Goal: Task Accomplishment & Management: Manage account settings

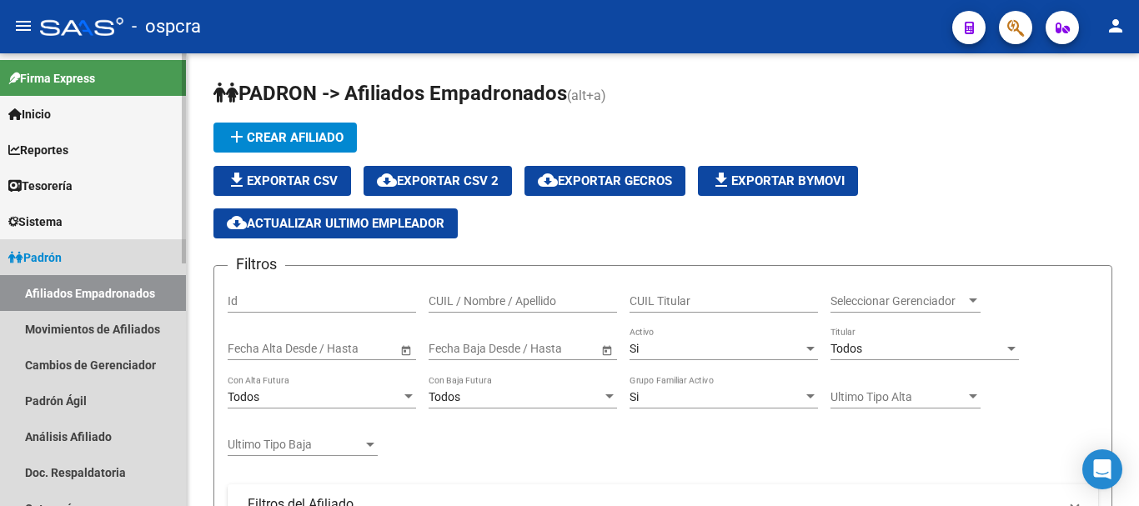
click at [56, 259] on span "Padrón" at bounding box center [34, 258] width 53 height 18
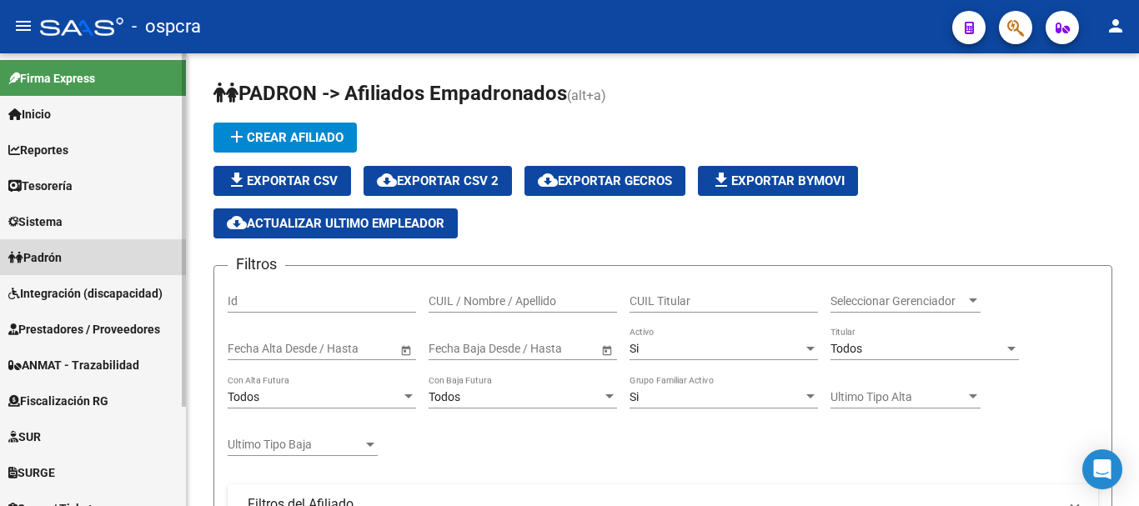
click at [56, 259] on span "Padrón" at bounding box center [34, 258] width 53 height 18
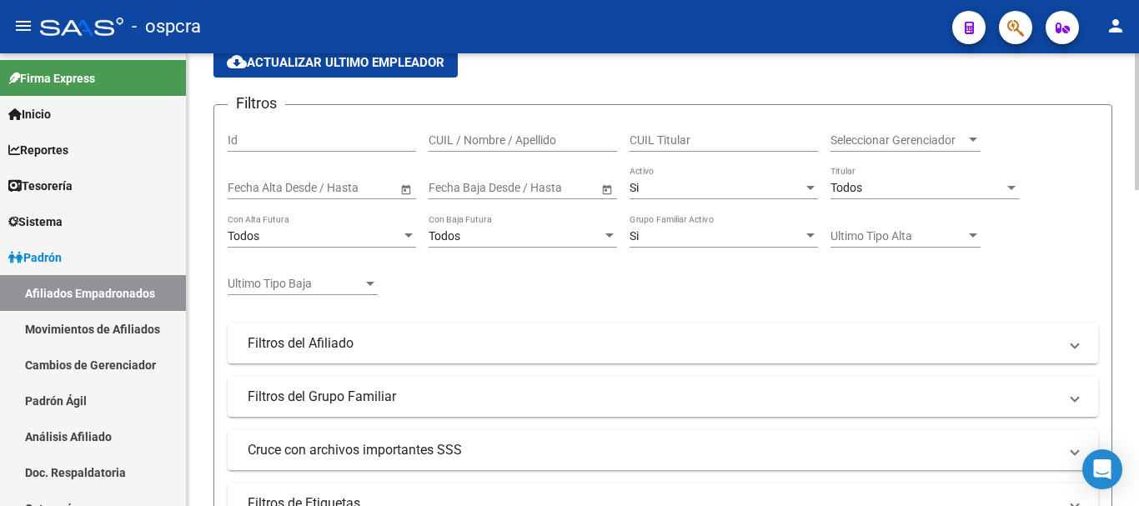
scroll to position [417, 0]
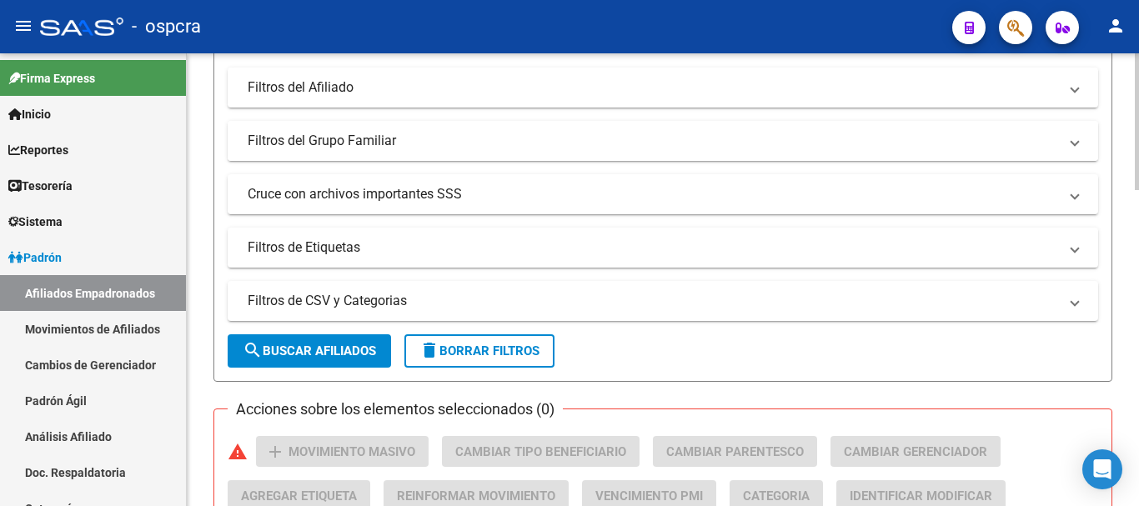
click at [543, 138] on mat-panel-title "Filtros del Grupo Familiar" at bounding box center [653, 141] width 811 height 18
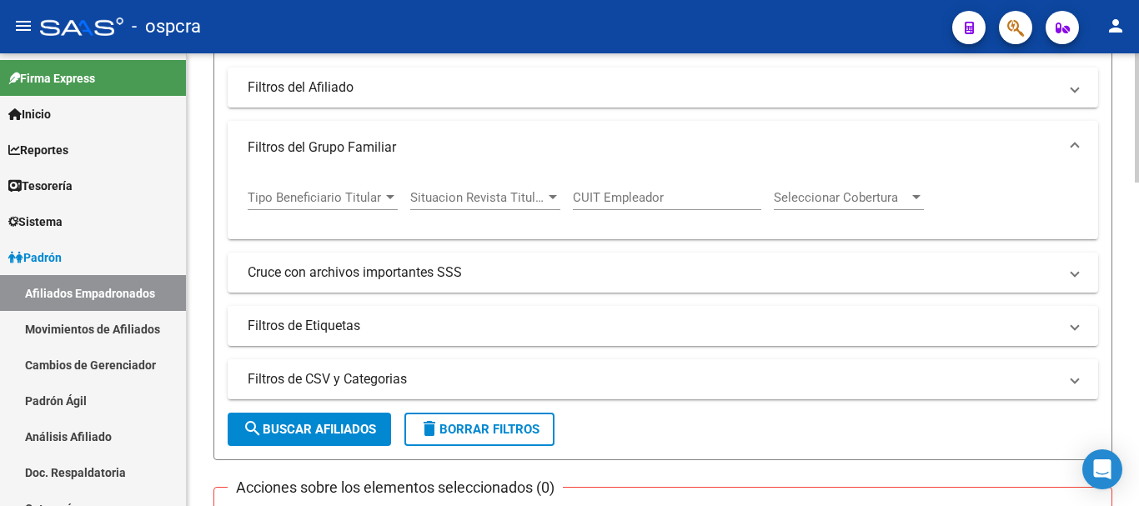
click at [391, 198] on div at bounding box center [390, 197] width 8 height 4
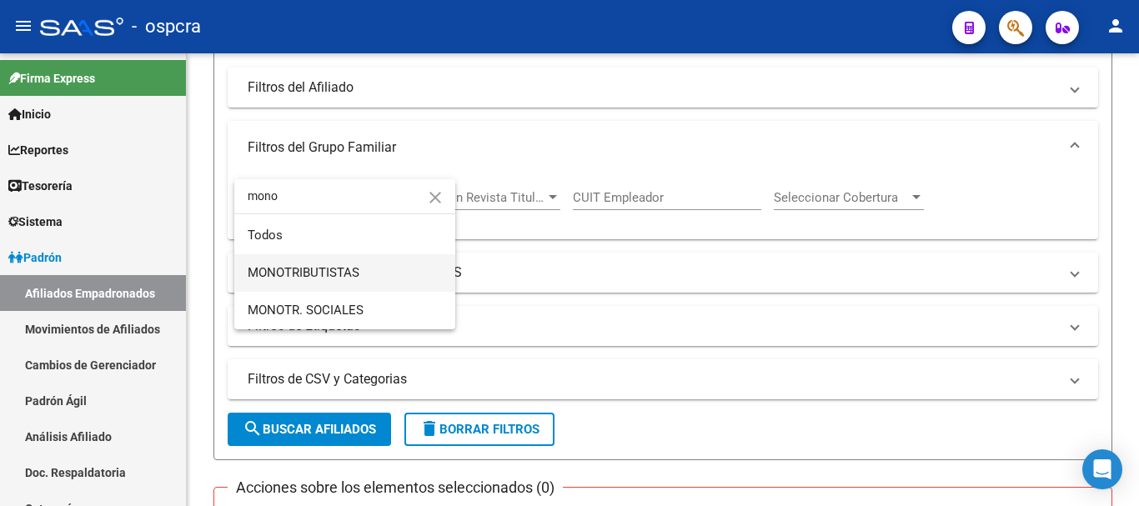
type input "mono"
click at [363, 281] on span "MONOTRIBUTISTAS" at bounding box center [345, 273] width 194 height 38
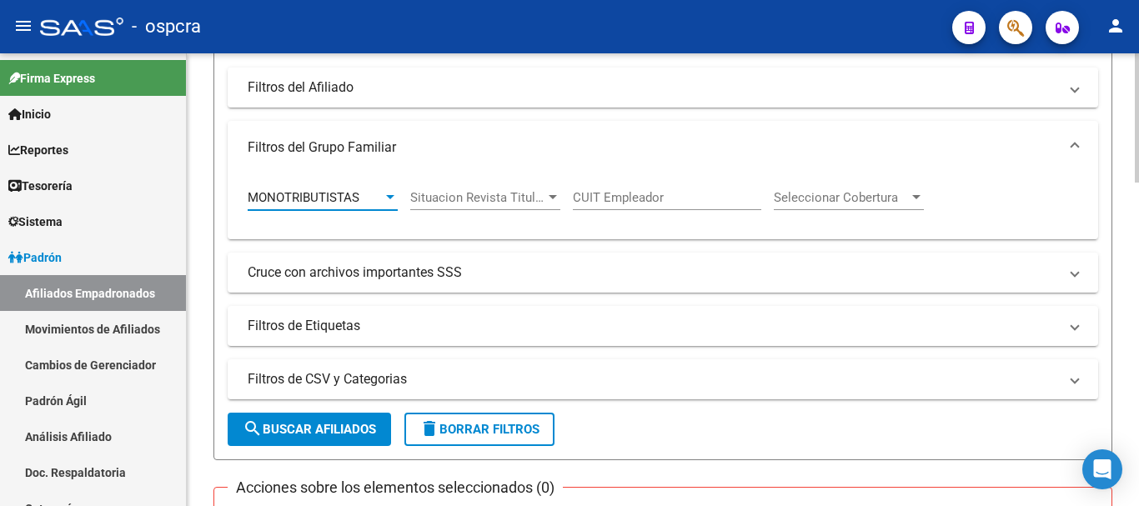
click at [355, 422] on span "search Buscar Afiliados" at bounding box center [309, 429] width 133 height 15
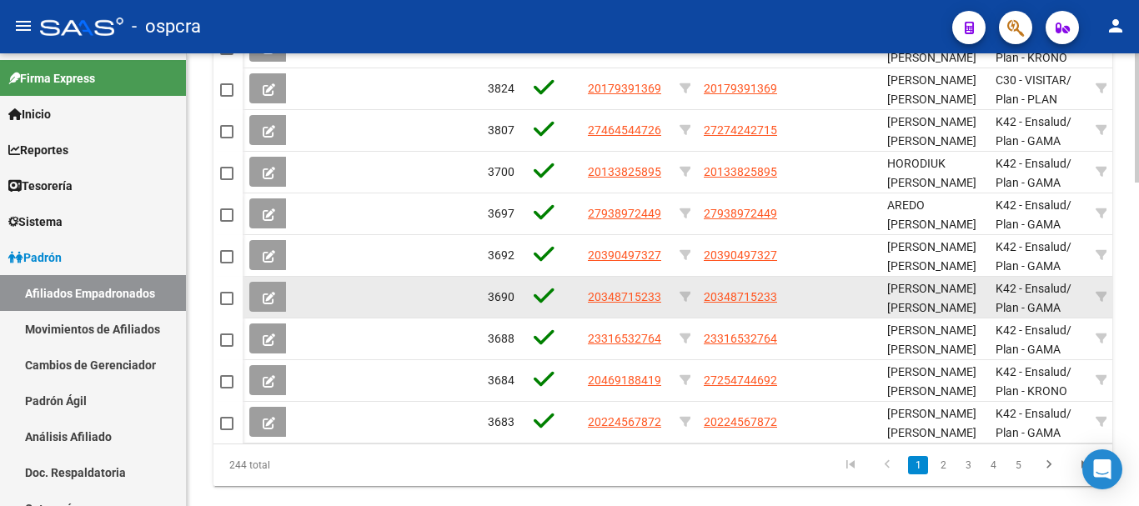
scroll to position [1129, 0]
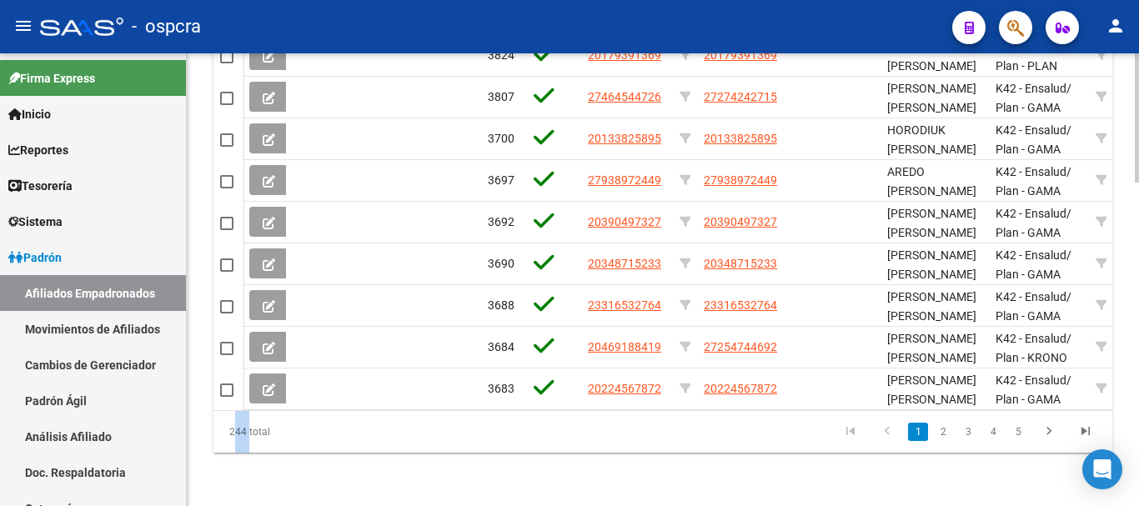
drag, startPoint x: 229, startPoint y: 430, endPoint x: 244, endPoint y: 430, distance: 15.9
click at [244, 430] on div "244 total" at bounding box center [302, 432] width 177 height 42
copy div "244"
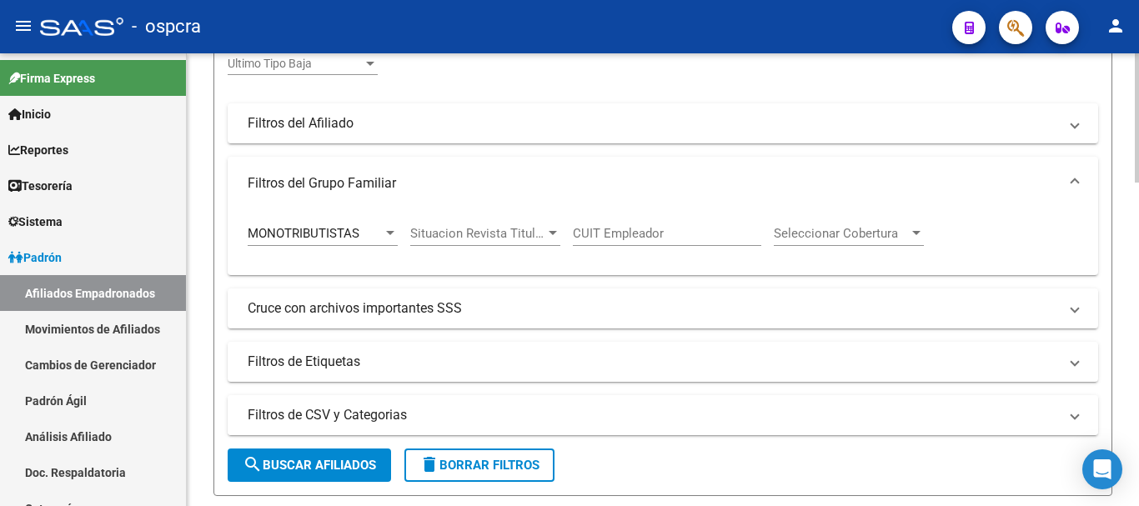
scroll to position [379, 0]
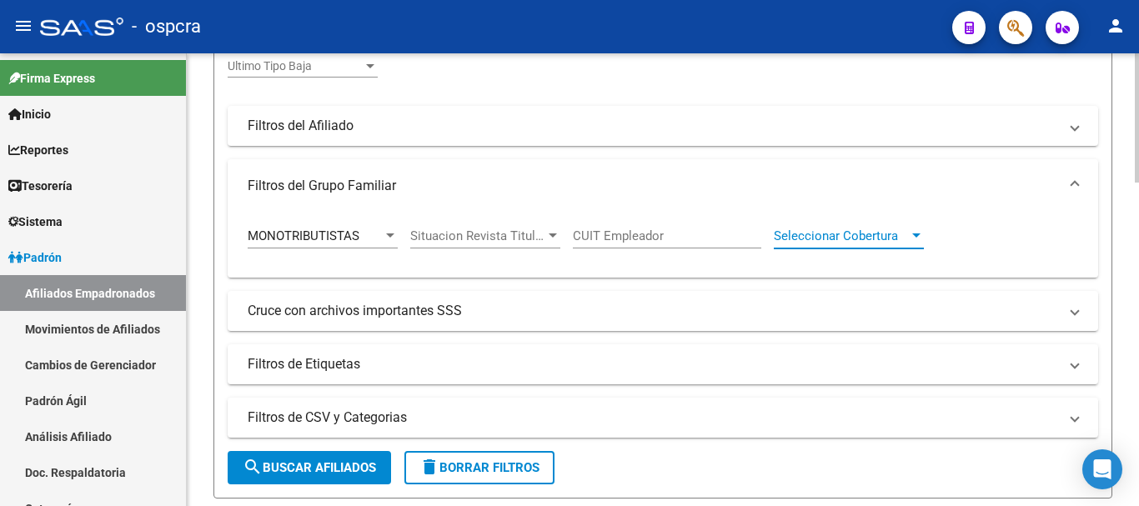
click at [915, 236] on div at bounding box center [916, 236] width 8 height 4
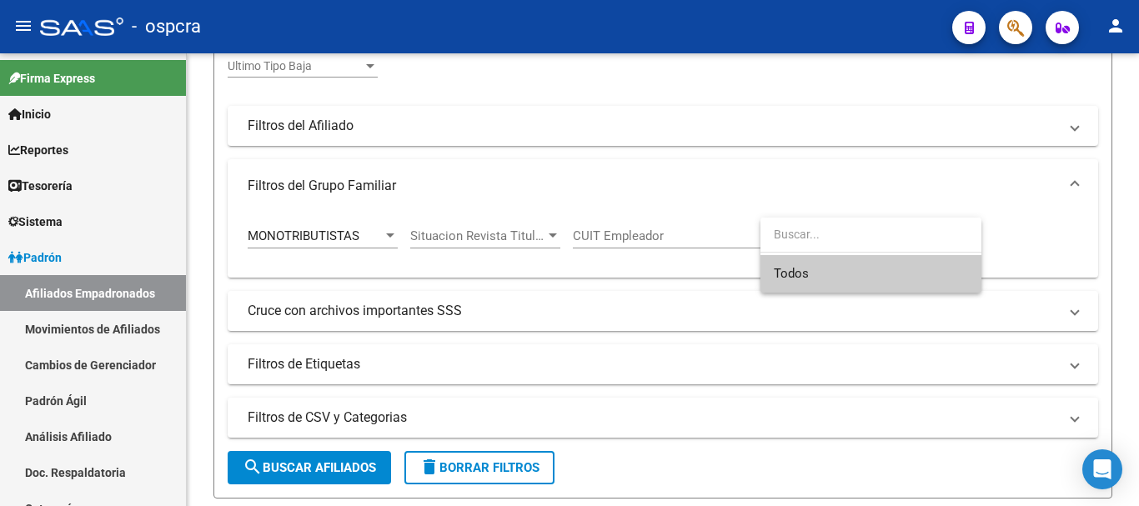
click at [823, 177] on div at bounding box center [569, 253] width 1139 height 506
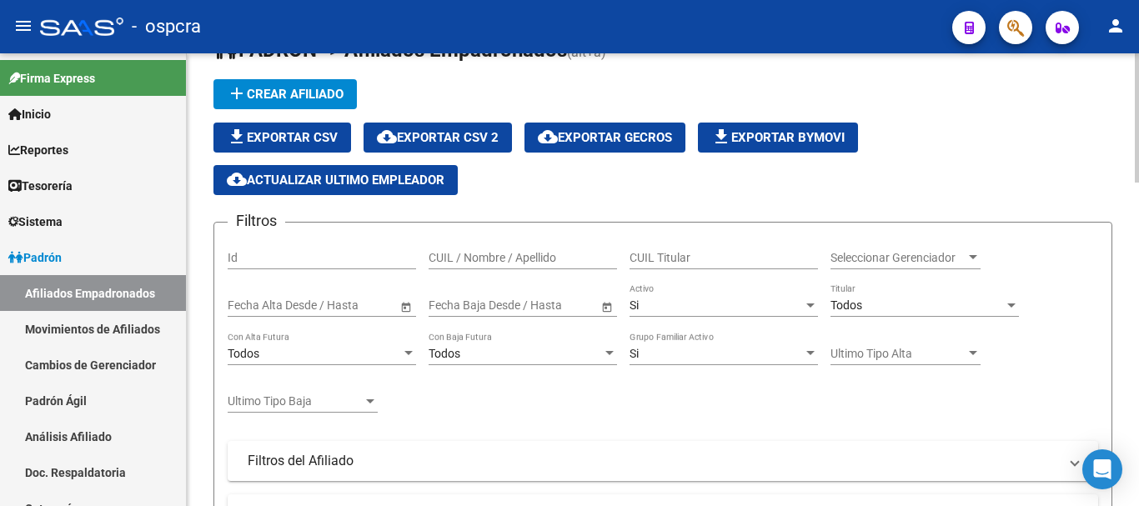
scroll to position [83, 0]
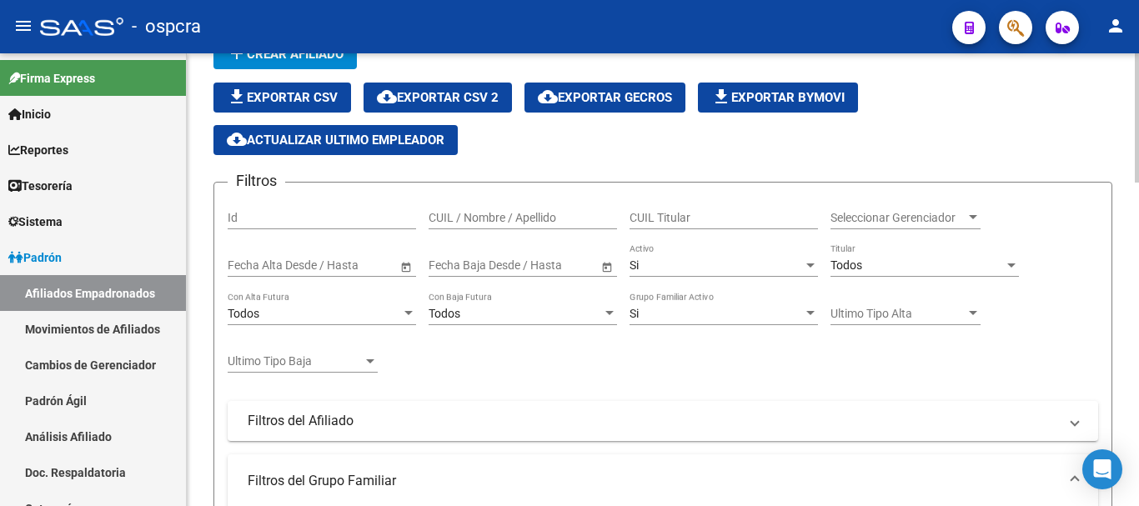
click at [1012, 269] on div at bounding box center [1011, 265] width 15 height 13
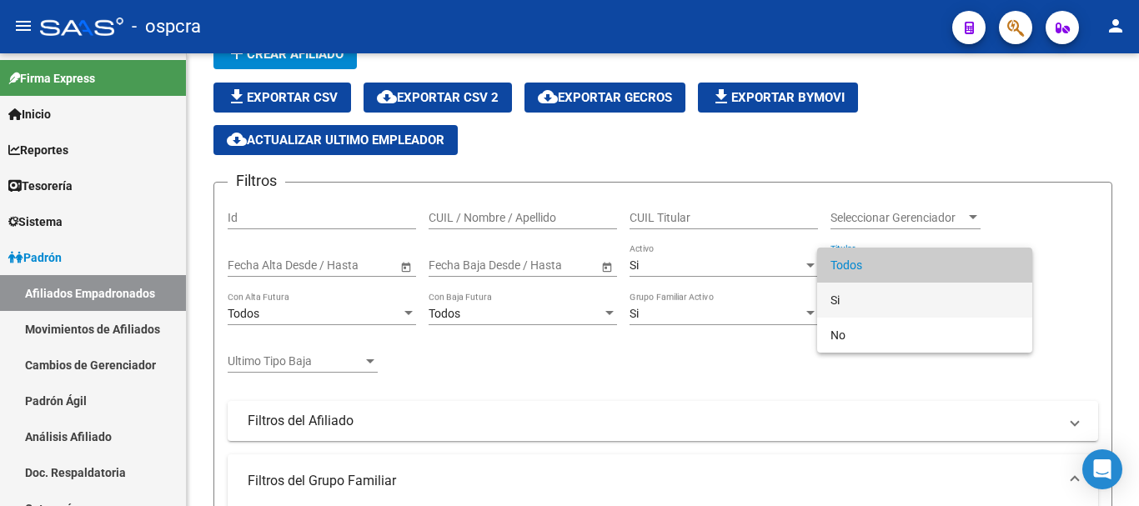
click at [983, 306] on span "Si" at bounding box center [925, 300] width 188 height 35
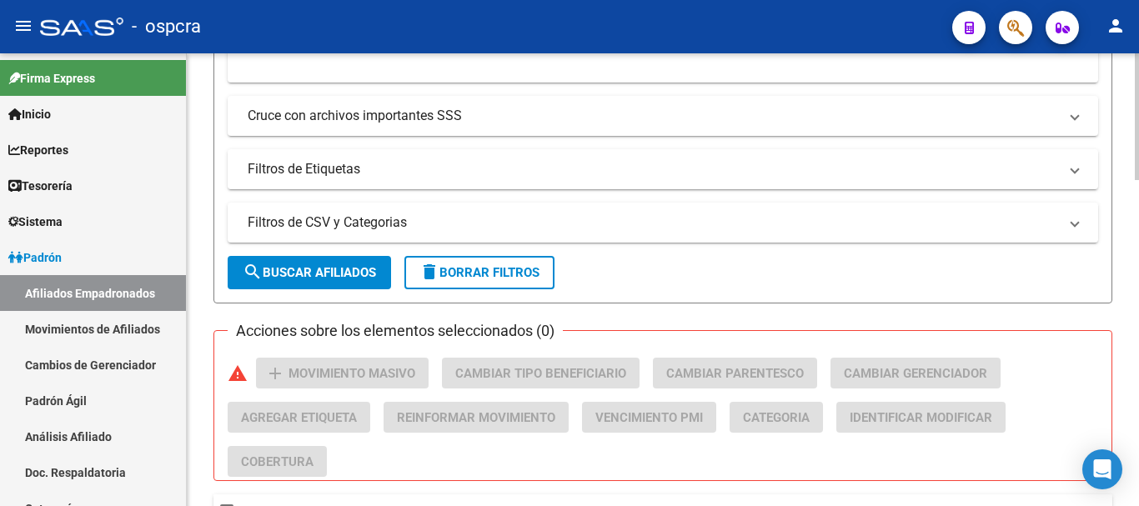
scroll to position [751, 0]
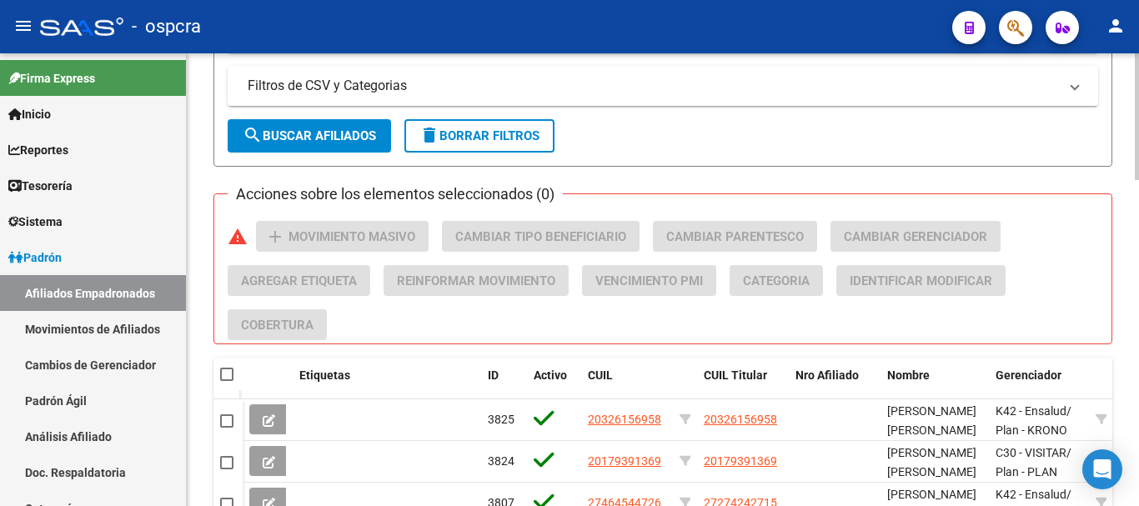
click at [360, 138] on span "search Buscar Afiliados" at bounding box center [309, 135] width 133 height 15
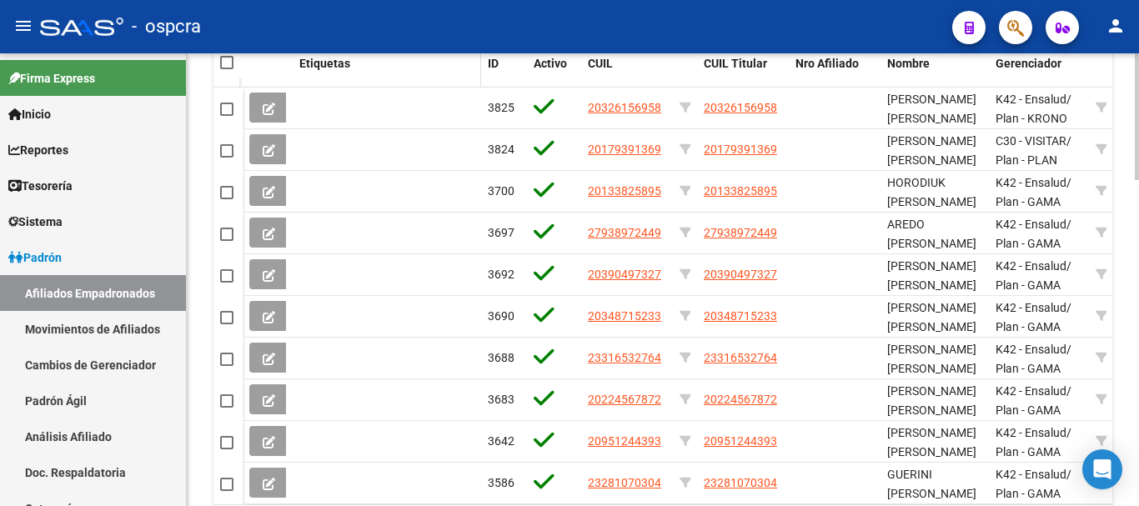
scroll to position [1169, 0]
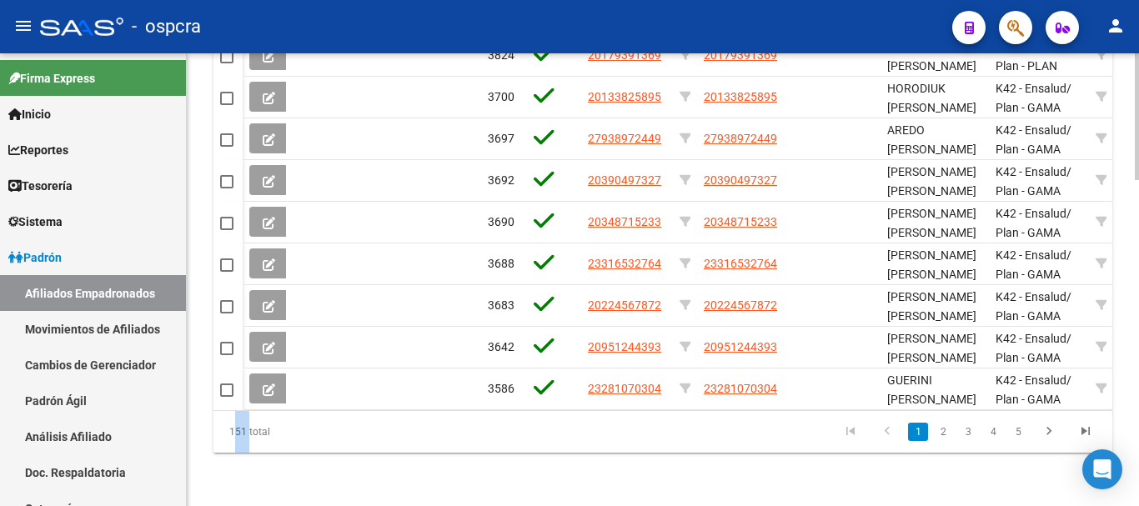
drag, startPoint x: 230, startPoint y: 434, endPoint x: 245, endPoint y: 434, distance: 15.0
click at [245, 434] on div "151 total" at bounding box center [302, 432] width 177 height 42
copy div "151"
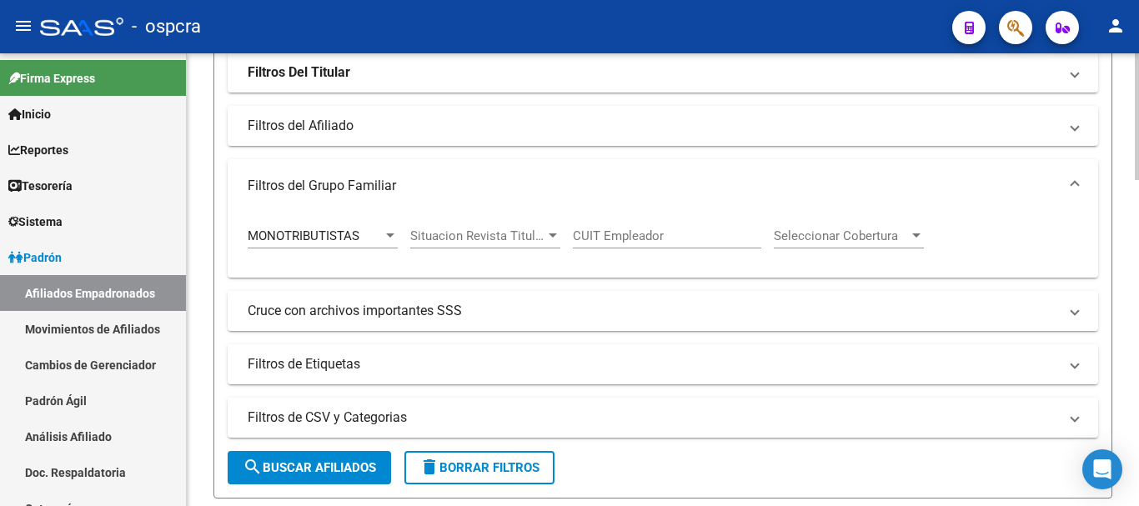
scroll to position [0, 0]
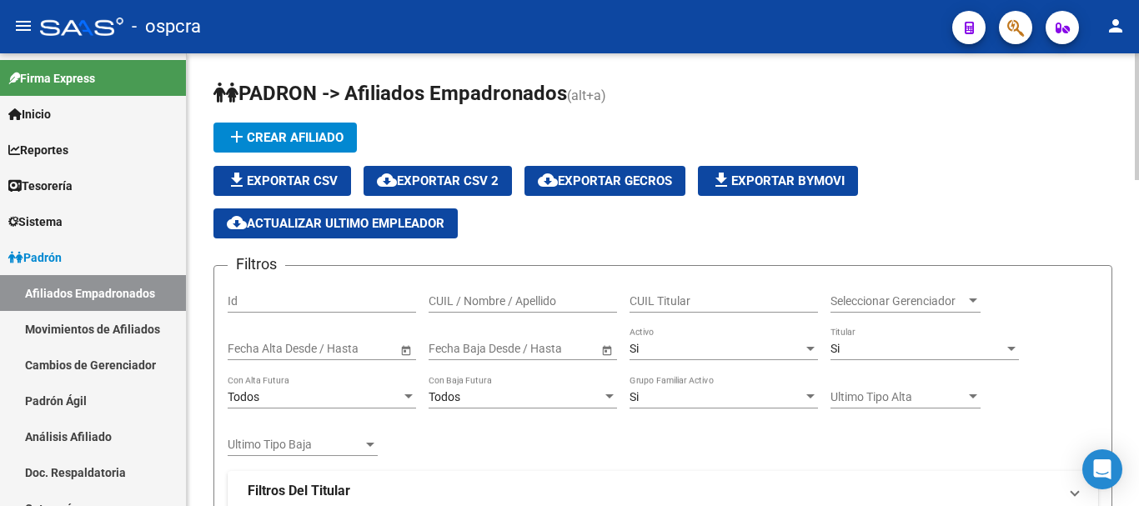
click at [470, 185] on span "cloud_download Exportar CSV 2" at bounding box center [438, 180] width 122 height 15
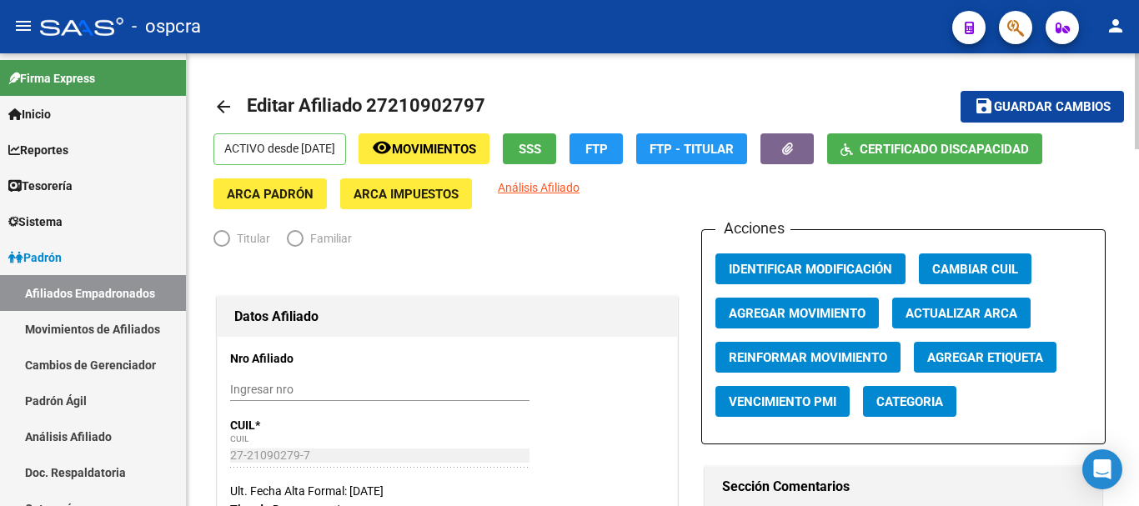
radio input "true"
type input "27-21090279-7"
